Goal: Information Seeking & Learning: Learn about a topic

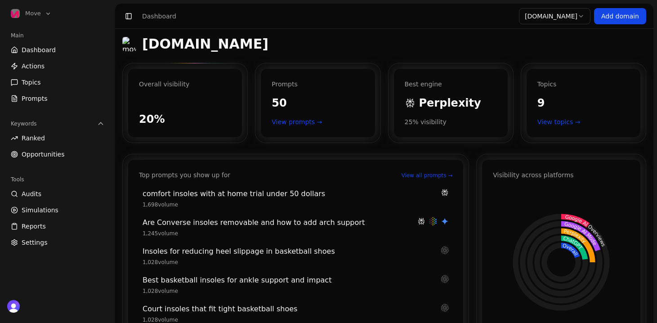
click at [196, 48] on h1 "[DOMAIN_NAME]" at bounding box center [205, 44] width 126 height 16
click at [460, 110] on span "Perplexity" at bounding box center [450, 103] width 62 height 14
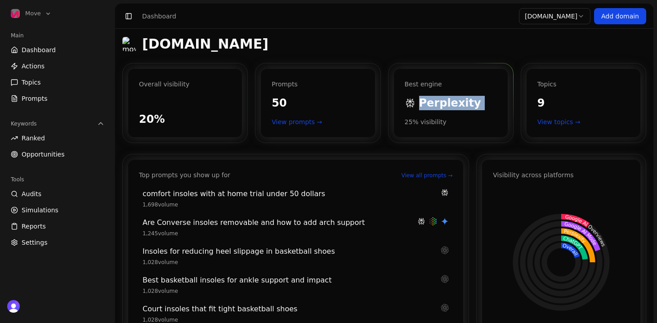
click at [457, 102] on span "Perplexity" at bounding box center [450, 103] width 62 height 14
click at [440, 127] on div "Best engine Perplexity 25 % visibility" at bounding box center [451, 103] width 114 height 68
click at [435, 125] on div "25 % visibility" at bounding box center [451, 121] width 92 height 9
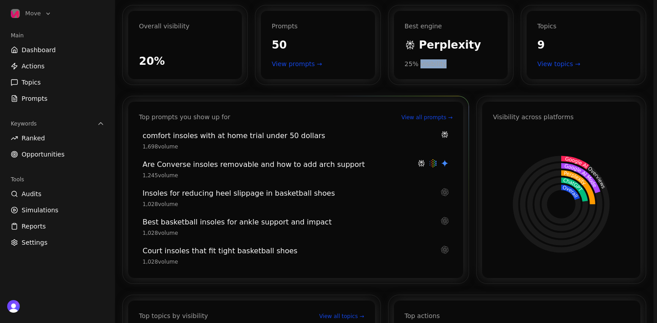
scroll to position [59, 0]
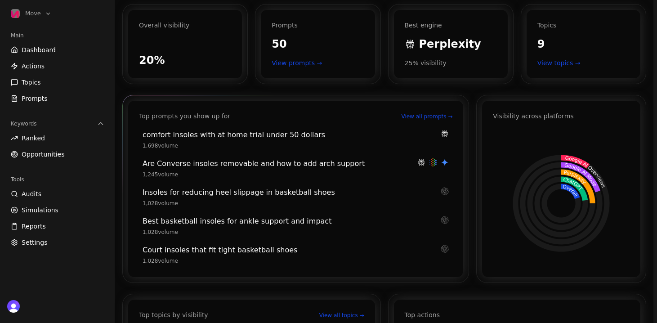
click at [196, 115] on div "Top prompts you show up for" at bounding box center [184, 115] width 91 height 9
click at [244, 120] on div "Top prompts you show up for View all prompts → comfort insoles with at home tri…" at bounding box center [295, 189] width 335 height 176
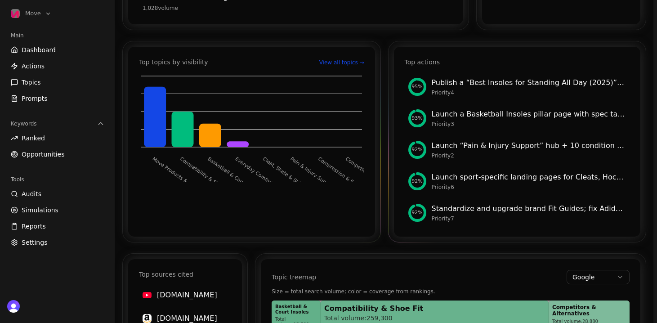
scroll to position [310, 0]
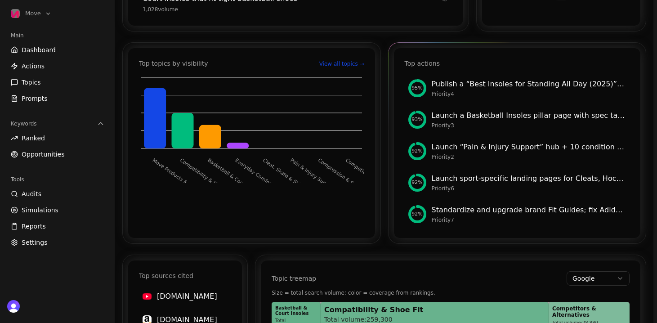
click at [473, 95] on div "Priority 4" at bounding box center [529, 93] width 195 height 7
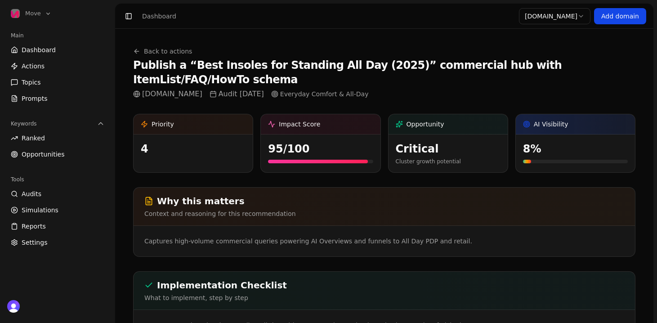
drag, startPoint x: 482, startPoint y: 67, endPoint x: 615, endPoint y: 66, distance: 132.6
click at [614, 66] on h1 "Publish a “Best Insoles for Standing All Day (2025)” commercial hub with ItemLi…" at bounding box center [384, 72] width 502 height 29
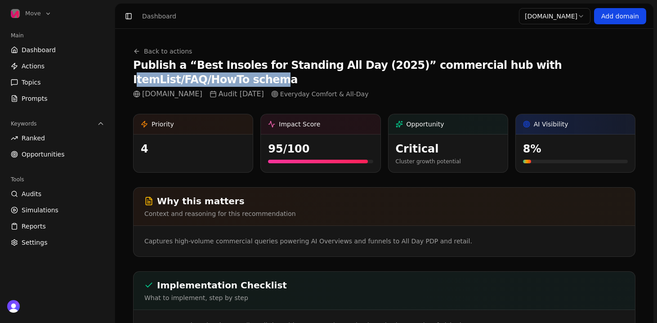
click at [615, 66] on h1 "Publish a “Best Insoles for Standing All Day (2025)” commercial hub with ItemLi…" at bounding box center [384, 72] width 502 height 29
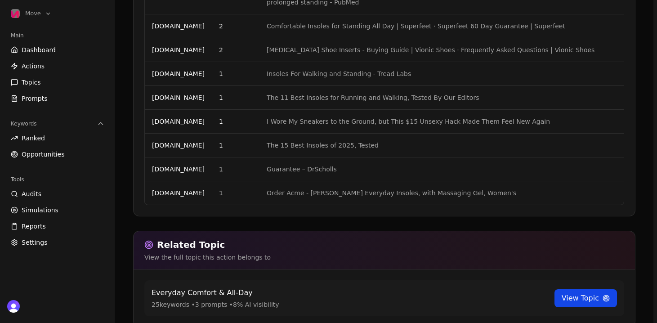
scroll to position [827, 0]
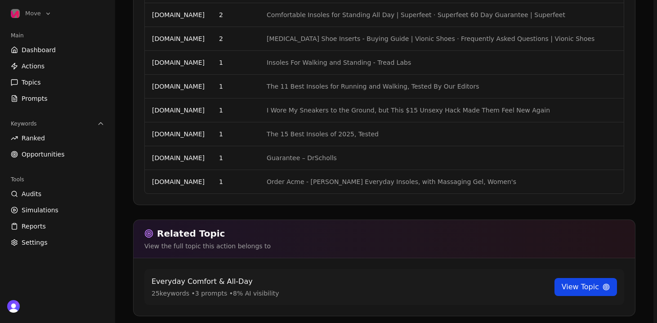
click at [584, 278] on link "View Topic" at bounding box center [585, 287] width 62 height 18
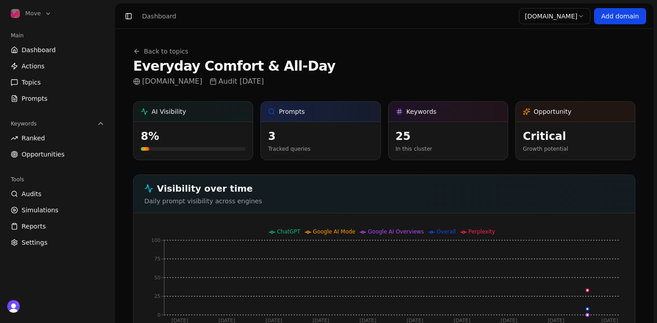
click at [255, 63] on h1 "Everyday Comfort & All‑Day" at bounding box center [234, 66] width 202 height 16
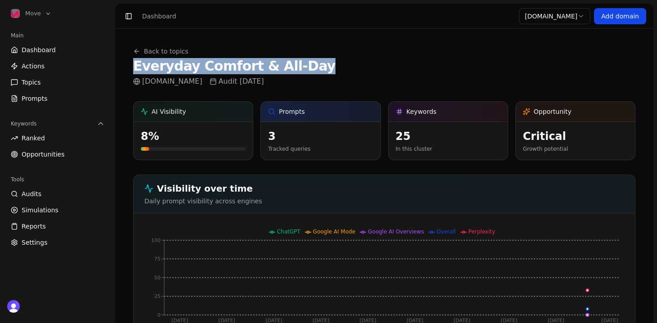
click at [255, 63] on h1 "Everyday Comfort & All‑Day" at bounding box center [234, 66] width 202 height 16
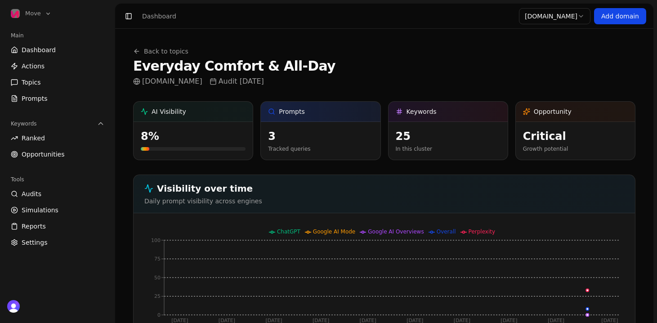
click at [396, 83] on div "Back to topics Everyday Comfort & All‑Day [DOMAIN_NAME] Audit [DATE]" at bounding box center [384, 67] width 502 height 40
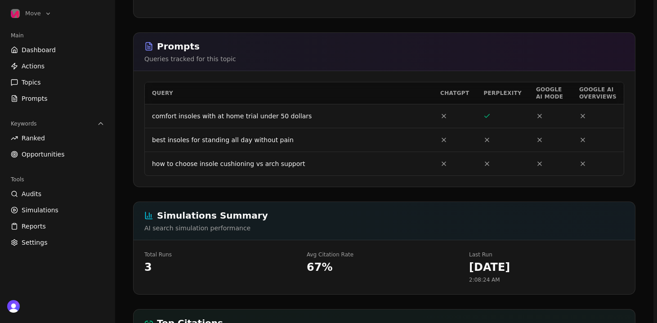
scroll to position [341, 0]
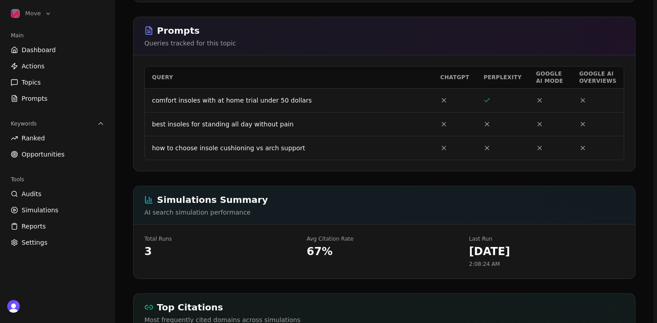
click at [386, 102] on td "comfort insoles with at home trial under 50 dollars" at bounding box center [289, 100] width 288 height 24
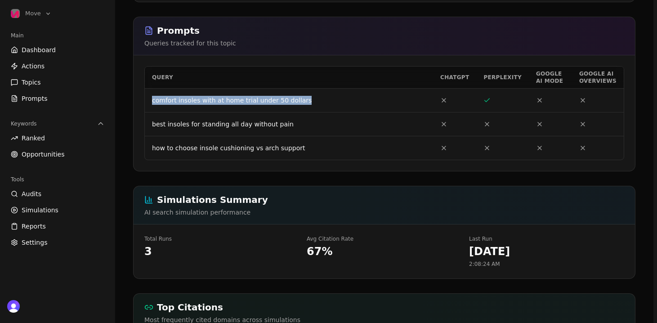
click at [386, 102] on td "comfort insoles with at home trial under 50 dollars" at bounding box center [289, 100] width 288 height 24
click at [387, 102] on td "comfort insoles with at home trial under 50 dollars" at bounding box center [289, 100] width 288 height 24
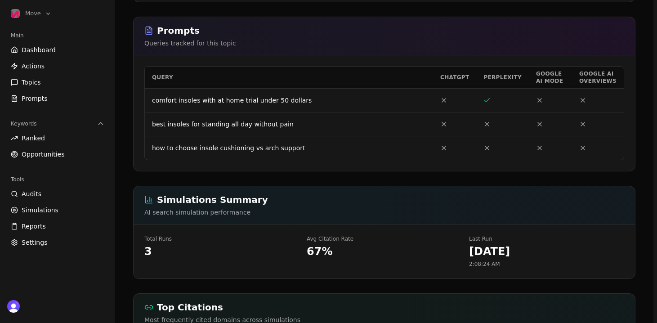
click at [290, 124] on td "best insoles for standing all day without pain" at bounding box center [289, 124] width 288 height 24
click at [299, 125] on td "best insoles for standing all day without pain" at bounding box center [289, 124] width 288 height 24
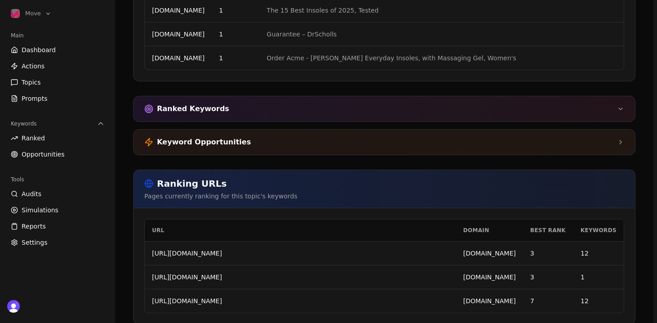
scroll to position [917, 0]
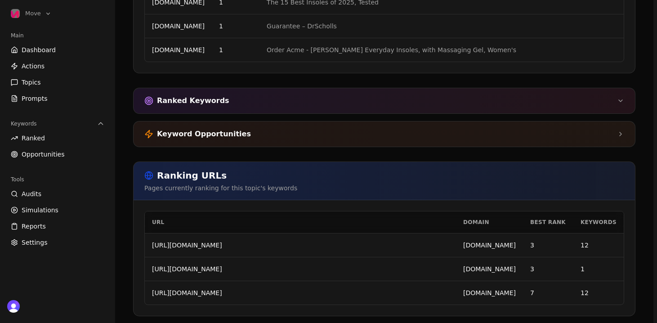
click at [295, 142] on div "Keyword Opportunities" at bounding box center [384, 133] width 501 height 25
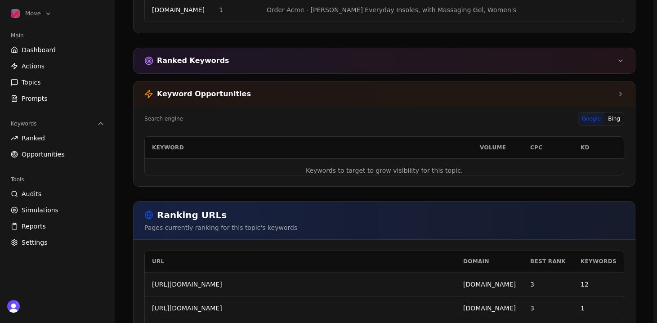
scroll to position [958, 0]
click at [307, 102] on div "Keyword Opportunities" at bounding box center [384, 92] width 501 height 25
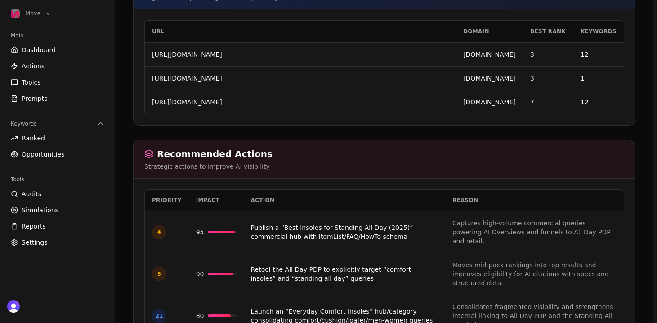
scroll to position [1136, 0]
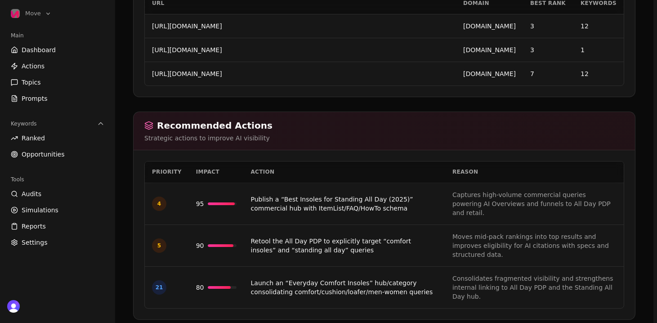
click at [472, 232] on td "Moves mid-pack rankings into top results and improves eligibility for AI citati…" at bounding box center [534, 246] width 178 height 42
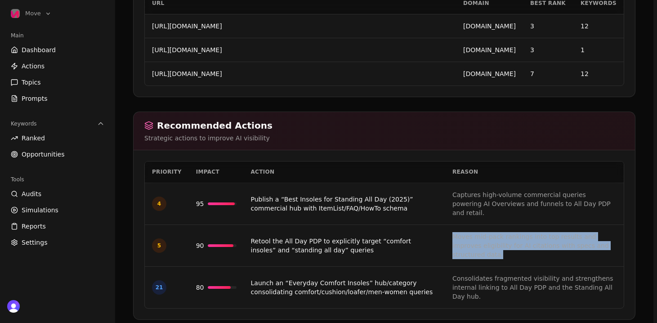
click at [472, 232] on td "Moves mid-pack rankings into top results and improves eligibility for AI citati…" at bounding box center [534, 246] width 178 height 42
click at [480, 241] on td "Moves mid-pack rankings into top results and improves eligibility for AI citati…" at bounding box center [534, 246] width 178 height 42
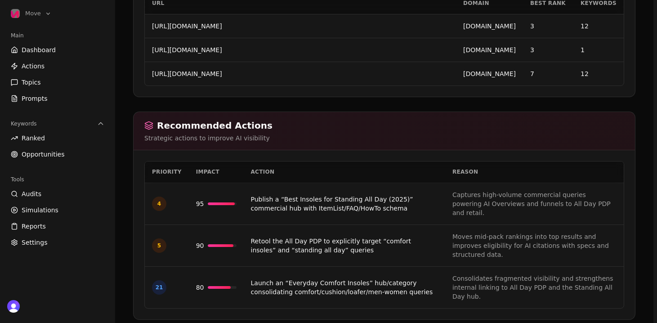
click at [480, 236] on td "Moves mid-pack rankings into top results and improves eligibility for AI citati…" at bounding box center [534, 246] width 178 height 42
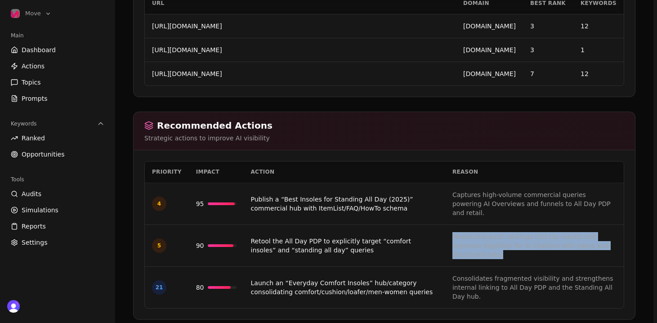
click at [480, 236] on td "Moves mid-pack rankings into top results and improves eligibility for AI citati…" at bounding box center [534, 246] width 178 height 42
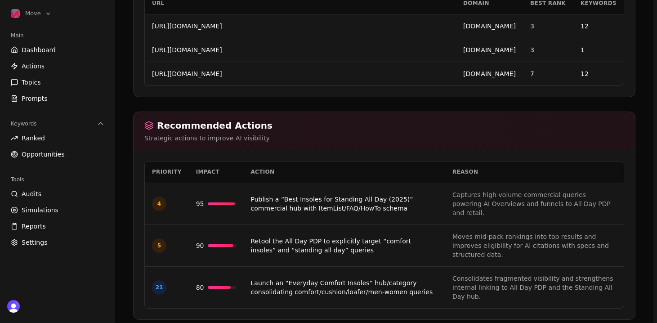
click at [489, 267] on td "Consolidates fragmented visibility and strengthens internal linking to All Day …" at bounding box center [534, 288] width 178 height 42
click at [474, 238] on td "Moves mid-pack rankings into top results and improves eligibility for AI citati…" at bounding box center [534, 246] width 178 height 42
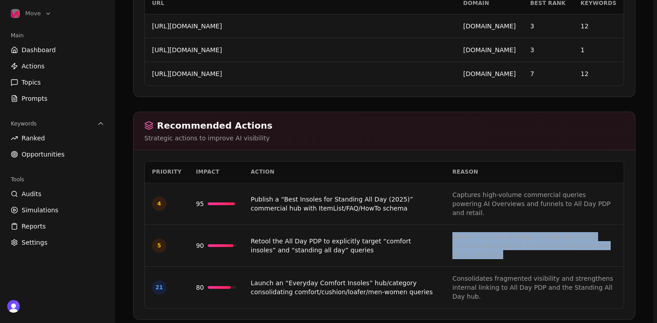
click at [474, 238] on td "Moves mid-pack rankings into top results and improves eligibility for AI citati…" at bounding box center [534, 246] width 178 height 42
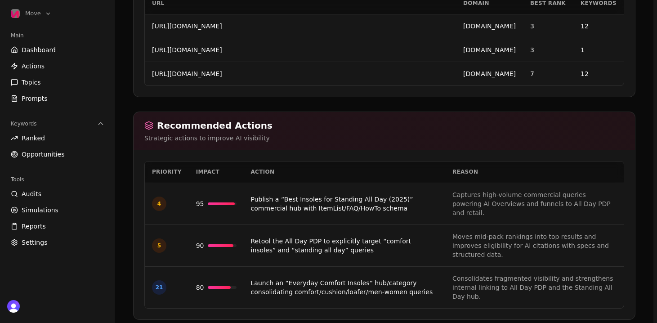
click at [481, 243] on td "Moves mid-pack rankings into top results and improves eligibility for AI citati…" at bounding box center [534, 246] width 178 height 42
click at [403, 237] on link "Retool the All Day PDP to explicitly target “comfort insoles” and “standing all…" at bounding box center [331, 245] width 160 height 16
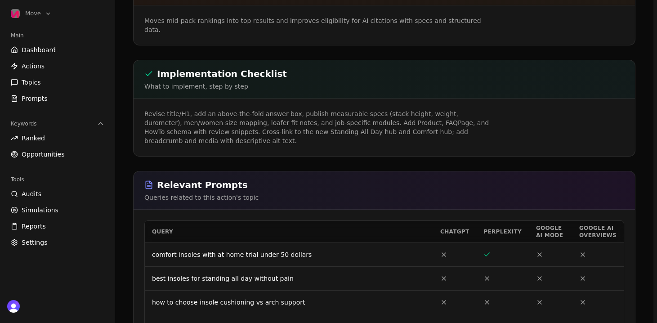
scroll to position [223, 0]
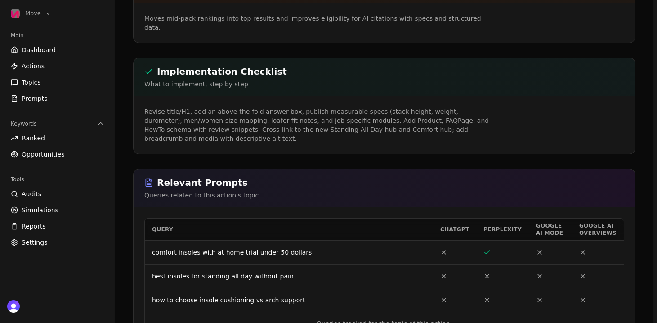
click at [425, 107] on p "Revise title/H1, add an above-the-fold answer box, publish measurable specs (st…" at bounding box center [316, 125] width 345 height 36
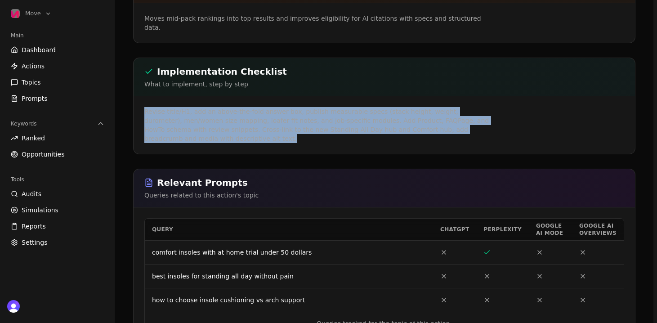
click at [425, 107] on p "Revise title/H1, add an above-the-fold answer box, publish measurable specs (st…" at bounding box center [316, 125] width 345 height 36
click at [437, 126] on div "Revise title/H1, add an above-the-fold answer box, publish measurable specs (st…" at bounding box center [384, 125] width 501 height 58
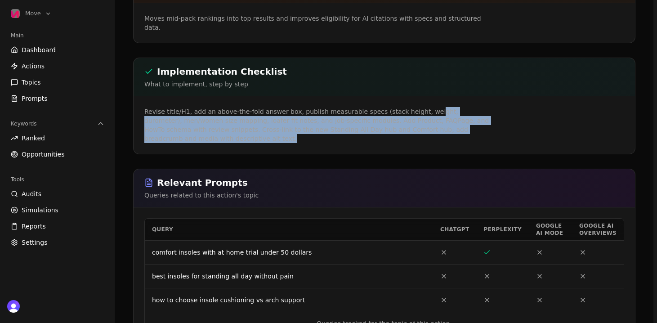
drag, startPoint x: 438, startPoint y: 126, endPoint x: 420, endPoint y: 83, distance: 47.2
click at [420, 96] on div "Revise title/H1, add an above-the-fold answer box, publish measurable specs (st…" at bounding box center [384, 125] width 501 height 58
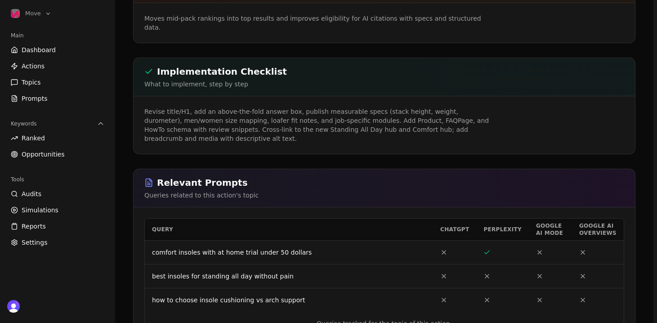
click at [420, 96] on div "Revise title/H1, add an above-the-fold answer box, publish measurable specs (st…" at bounding box center [384, 125] width 501 height 58
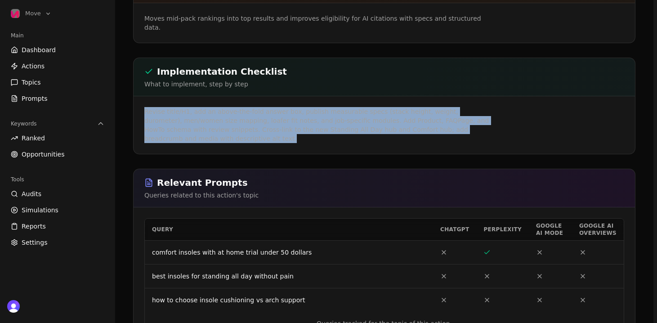
drag, startPoint x: 420, startPoint y: 82, endPoint x: 430, endPoint y: 126, distance: 44.7
click at [430, 126] on div "Revise title/H1, add an above-the-fold answer box, publish measurable specs (st…" at bounding box center [384, 125] width 501 height 58
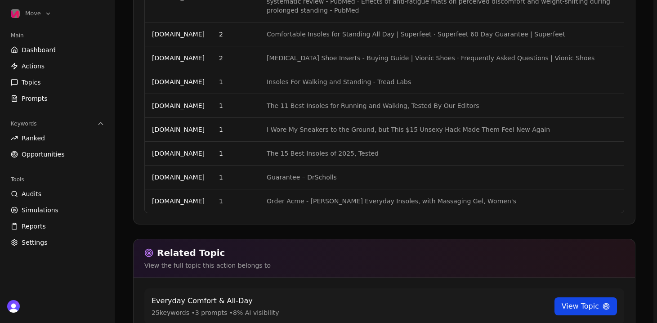
scroll to position [827, 0]
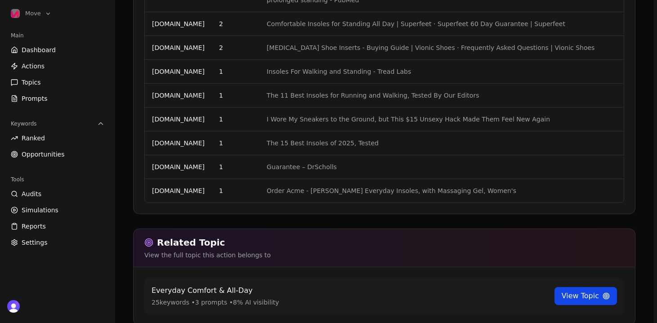
click at [38, 50] on span "Dashboard" at bounding box center [39, 49] width 34 height 9
